Goal: Information Seeking & Learning: Find contact information

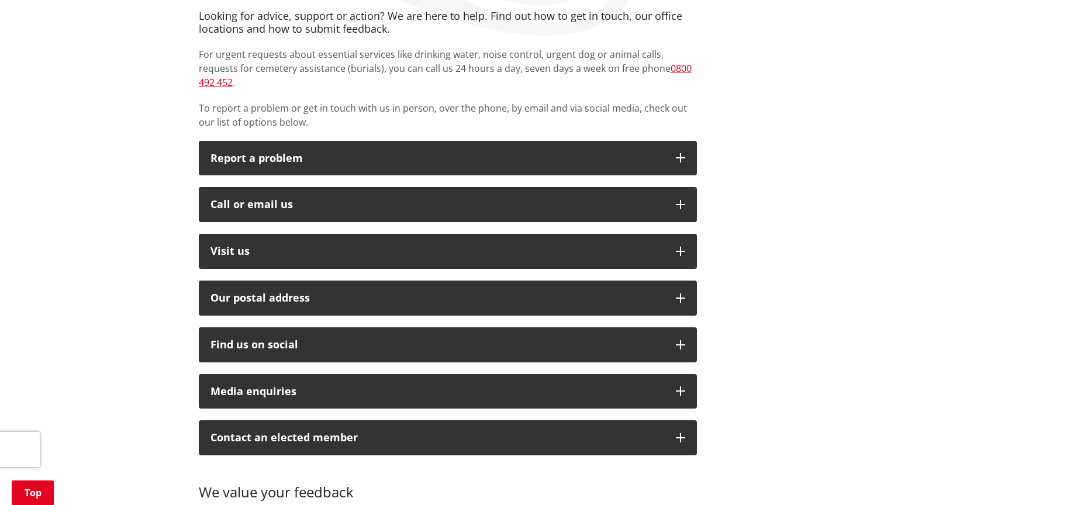
scroll to position [292, 0]
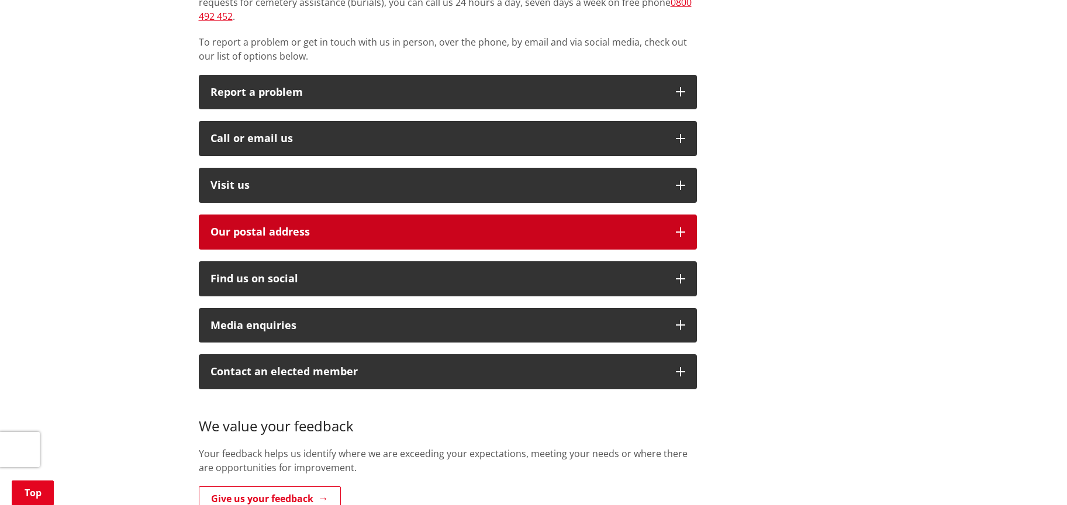
click at [680, 227] on icon "button" at bounding box center [680, 231] width 9 height 9
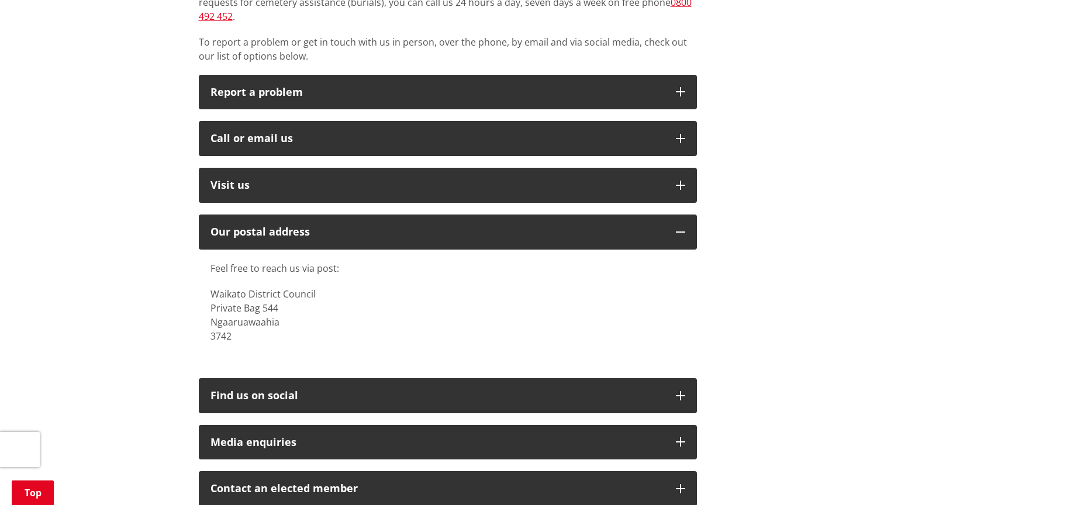
drag, startPoint x: 251, startPoint y: 313, endPoint x: 240, endPoint y: 334, distance: 23.8
click at [251, 314] on p "Waikato District Council Private Bag 544 Ngaaruawaahia 3742" at bounding box center [447, 315] width 475 height 56
click at [240, 326] on p "Waikato District Council Private Bag 544 Ngaaruawaahia 3742" at bounding box center [447, 315] width 475 height 56
drag, startPoint x: 230, startPoint y: 322, endPoint x: 209, endPoint y: 282, distance: 45.0
click at [209, 282] on div "Feel free to reach us via post: Waikato District Council Private Bag 544 [GEOGR…" at bounding box center [448, 308] width 498 height 117
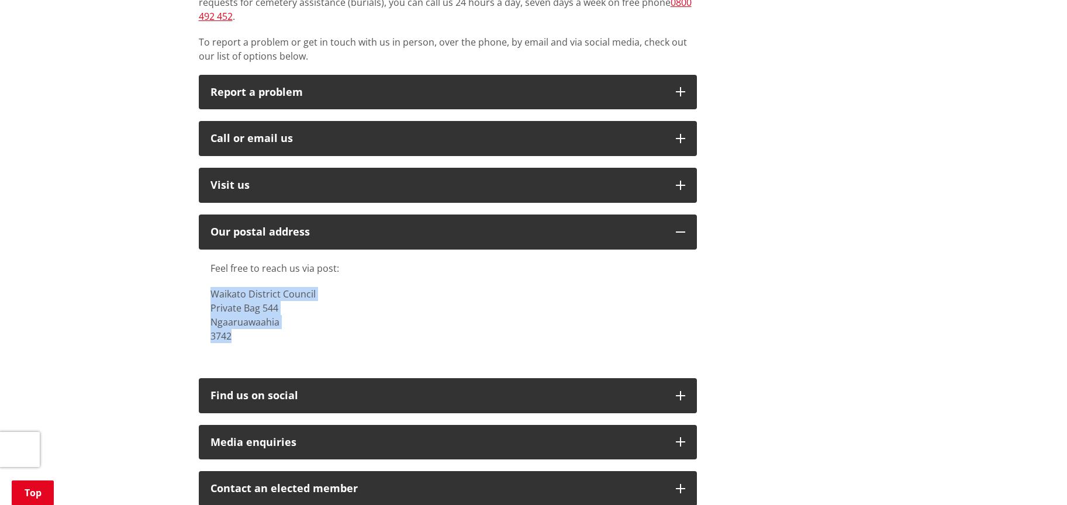
copy p "Waikato District Council Private Bag 544 Ngaaruawaahia 3742"
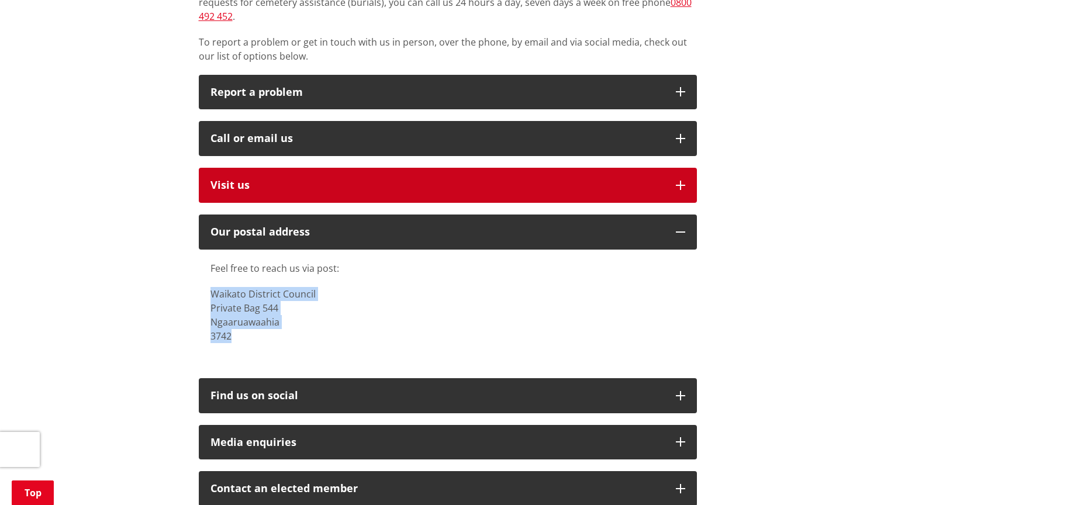
click at [679, 181] on icon "button" at bounding box center [680, 185] width 9 height 9
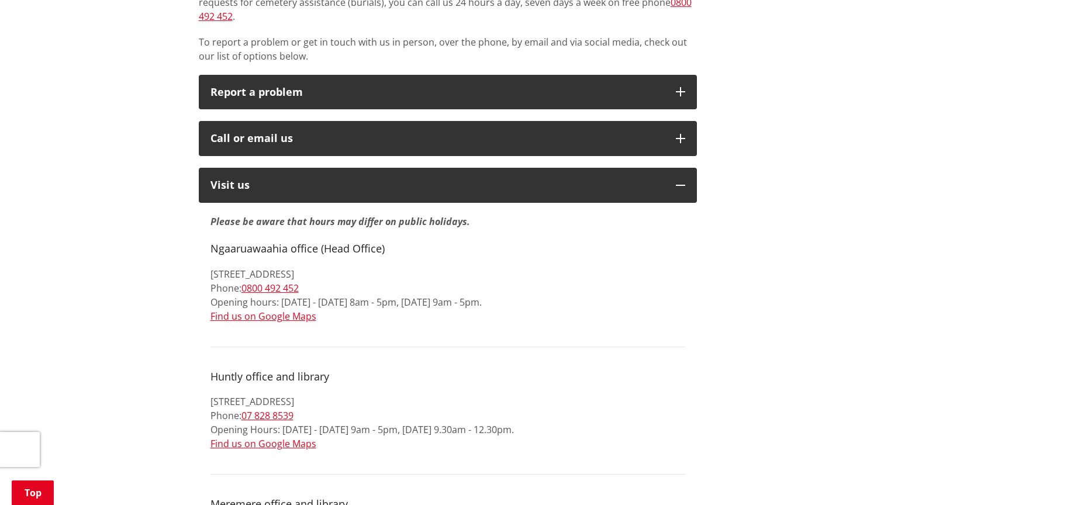
click at [389, 267] on p "[STREET_ADDRESS] Phone: [PHONE_NUMBER] Opening hours: [DATE] - [DATE] 8am - 5pm…" at bounding box center [447, 295] width 475 height 56
drag, startPoint x: 210, startPoint y: 259, endPoint x: 377, endPoint y: 255, distance: 166.6
click at [377, 267] on p "[STREET_ADDRESS] Phone: [PHONE_NUMBER] Opening hours: [DATE] - [DATE] 8am - 5pm…" at bounding box center [447, 295] width 475 height 56
copy p "[STREET_ADDRESS]"
click at [313, 273] on p "[STREET_ADDRESS] Phone: [PHONE_NUMBER] Opening hours: [DATE] - [DATE] 8am - 5pm…" at bounding box center [447, 295] width 475 height 56
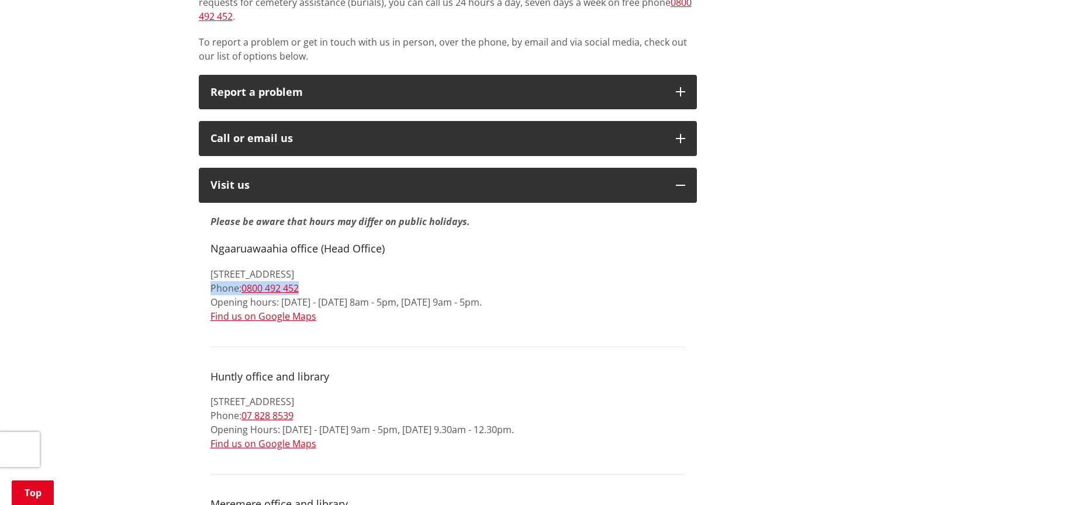
drag, startPoint x: 211, startPoint y: 272, endPoint x: 321, endPoint y: 274, distance: 109.9
click at [321, 274] on p "[STREET_ADDRESS] Phone: [PHONE_NUMBER] Opening hours: [DATE] - [DATE] 8am - 5pm…" at bounding box center [447, 295] width 475 height 56
copy p "Phone: [PHONE_NUMBER]"
